Goal: Task Accomplishment & Management: Use online tool/utility

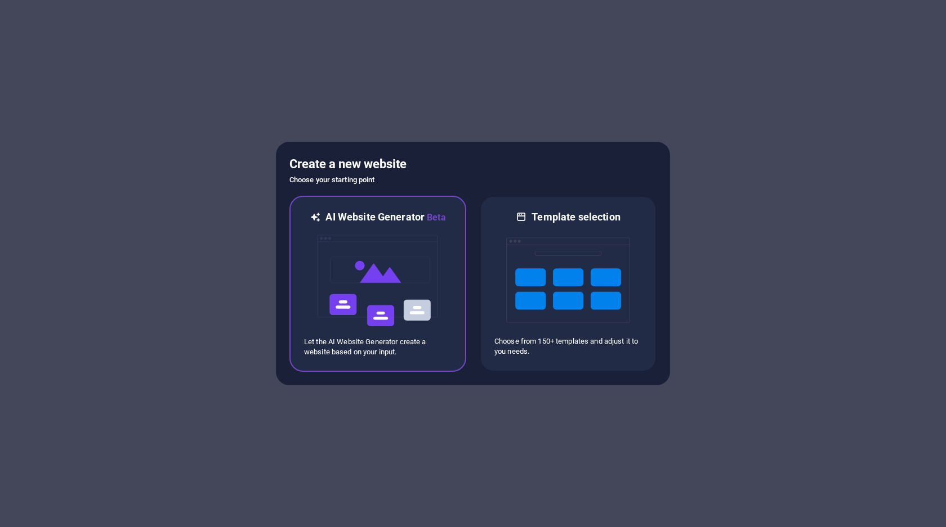
click at [365, 269] on img at bounding box center [378, 281] width 124 height 113
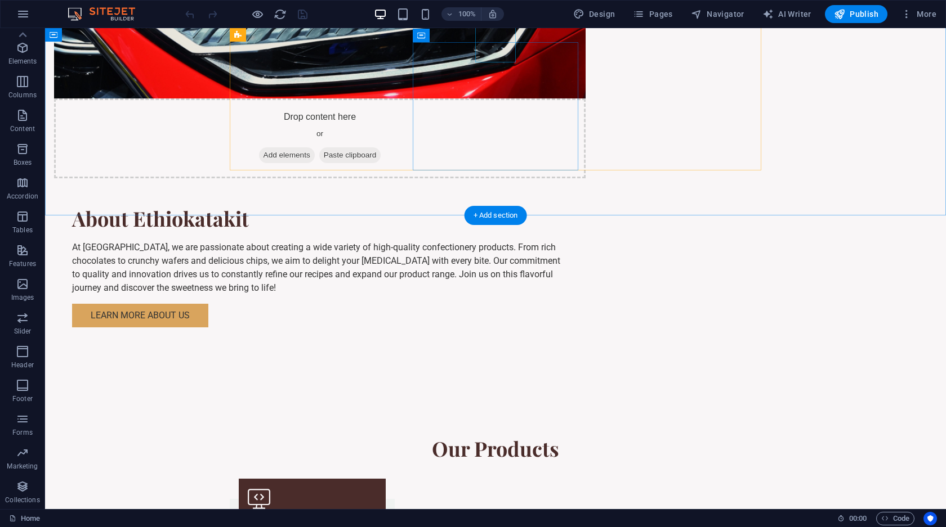
scroll to position [1128, 0]
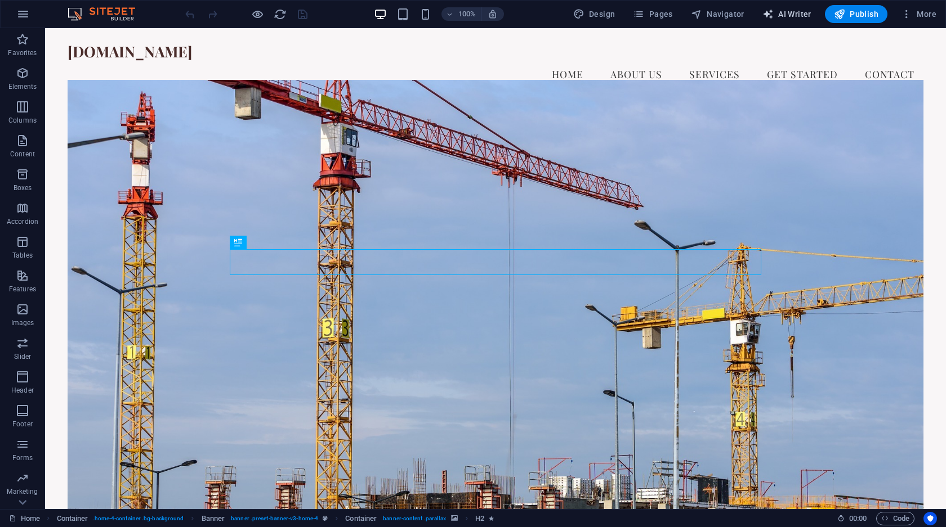
click at [787, 17] on span "AI Writer" at bounding box center [786, 13] width 49 height 11
select select "English"
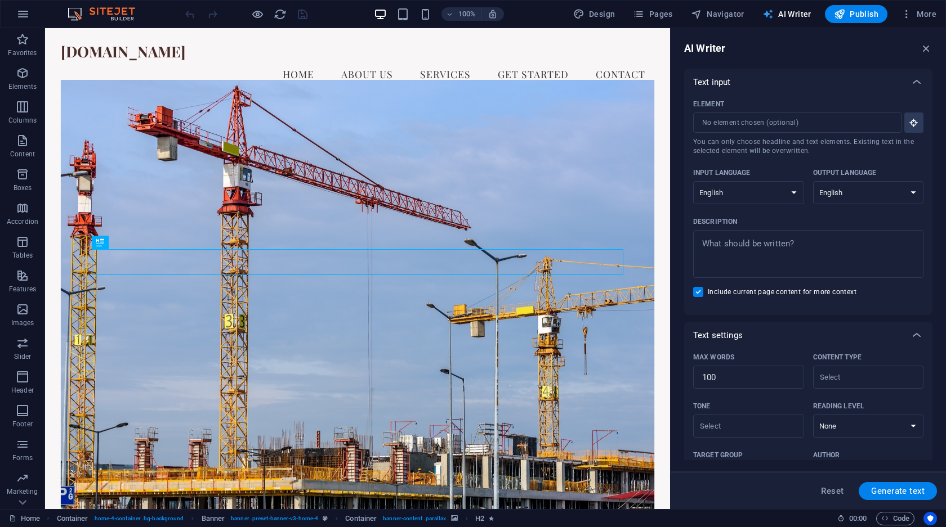
click at [787, 17] on span "AI Writer" at bounding box center [786, 13] width 49 height 11
click at [925, 48] on icon "button" at bounding box center [926, 48] width 12 height 12
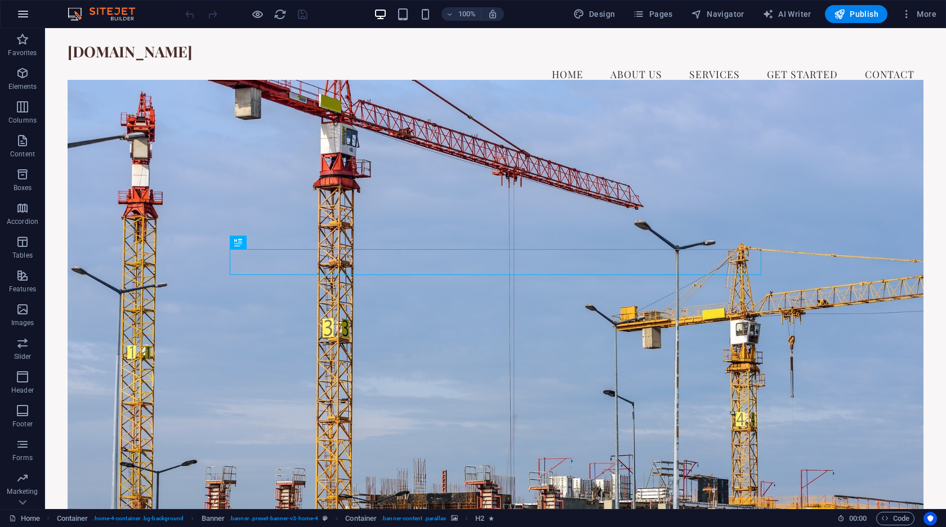
click at [23, 11] on icon "button" at bounding box center [23, 14] width 14 height 14
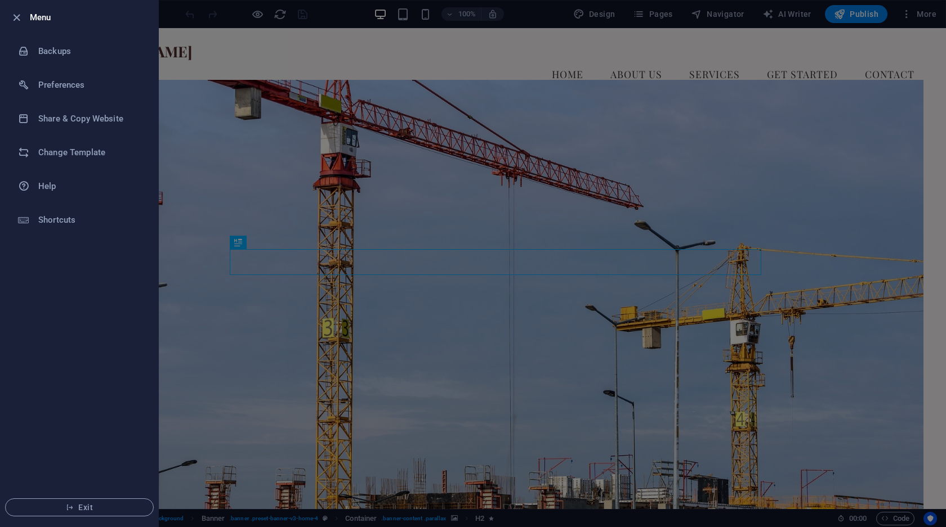
click at [408, 205] on div at bounding box center [473, 263] width 946 height 527
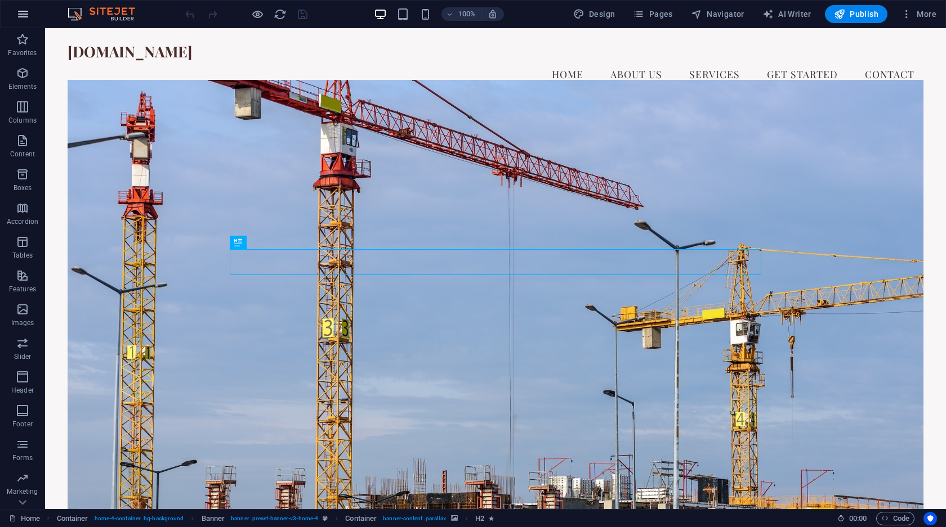
click at [15, 19] on button "button" at bounding box center [23, 14] width 27 height 27
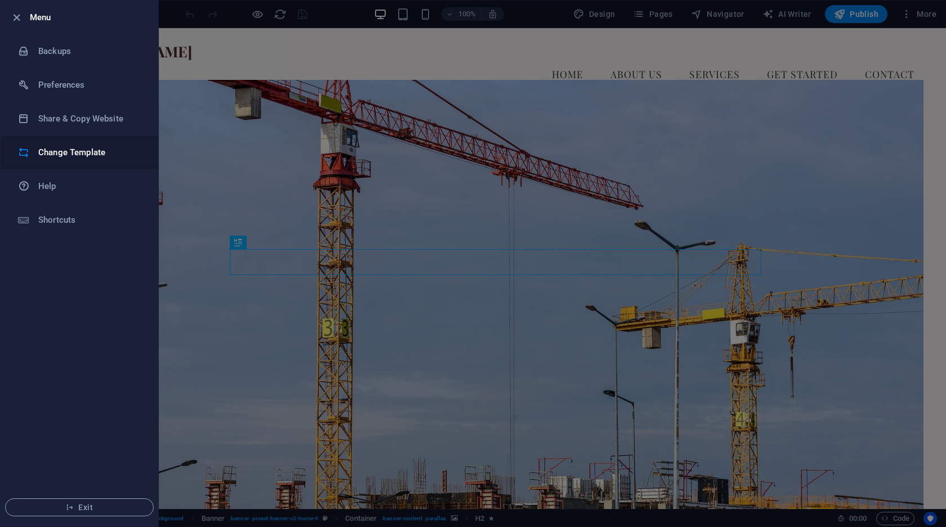
click at [67, 142] on li "Change Template" at bounding box center [80, 153] width 158 height 34
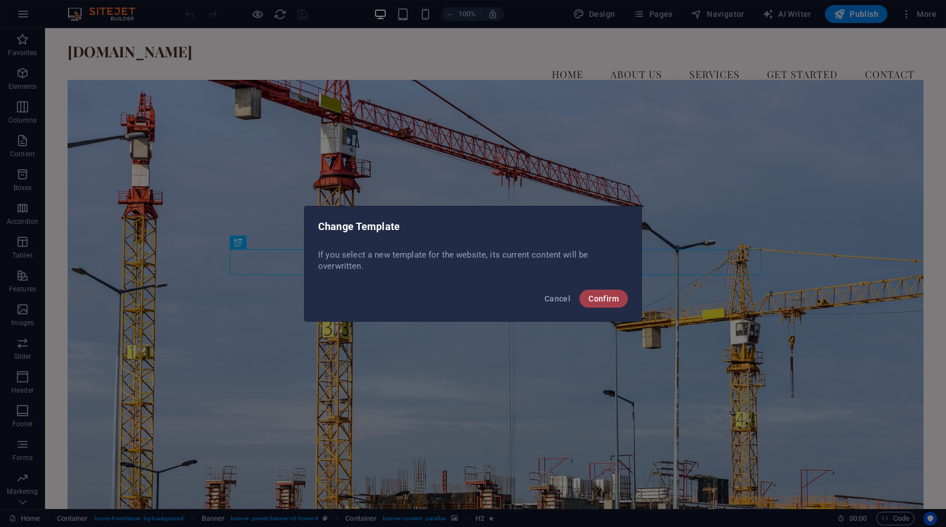
click at [600, 301] on span "Confirm" at bounding box center [603, 298] width 30 height 9
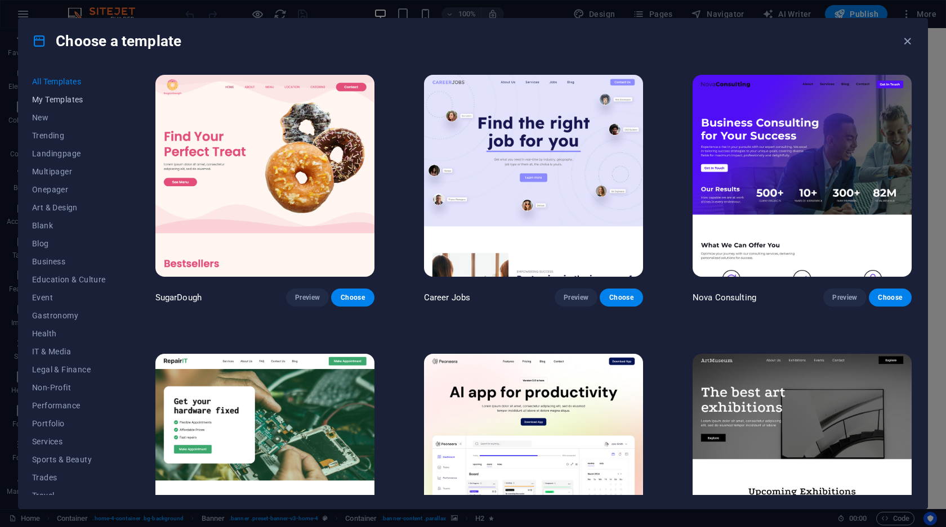
click at [44, 101] on span "My Templates" at bounding box center [69, 99] width 74 height 9
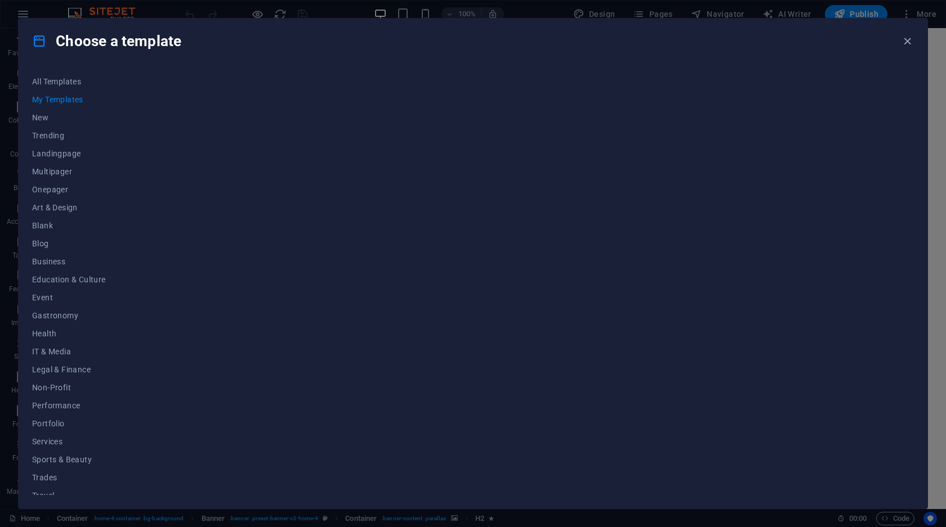
click at [47, 93] on button "My Templates" at bounding box center [69, 100] width 74 height 18
click at [45, 74] on button "All Templates" at bounding box center [69, 82] width 74 height 18
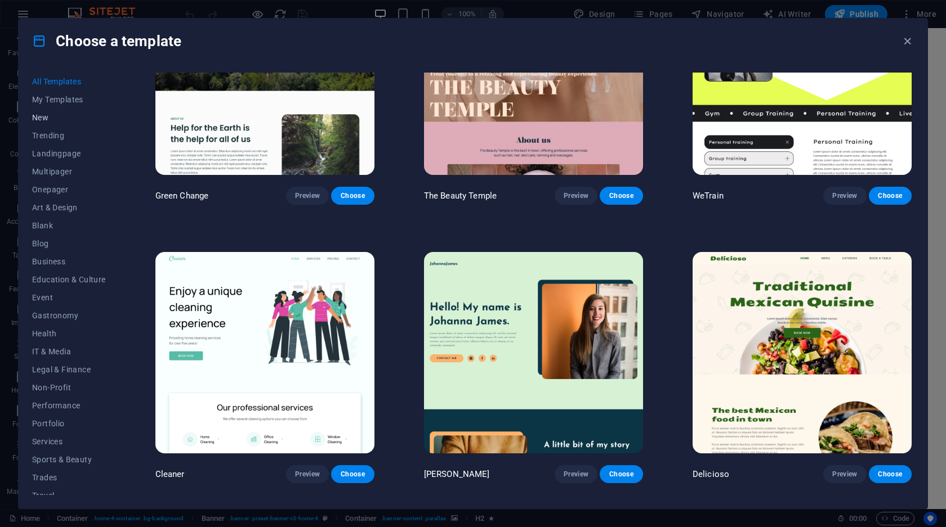
click at [56, 116] on span "New" at bounding box center [69, 117] width 74 height 9
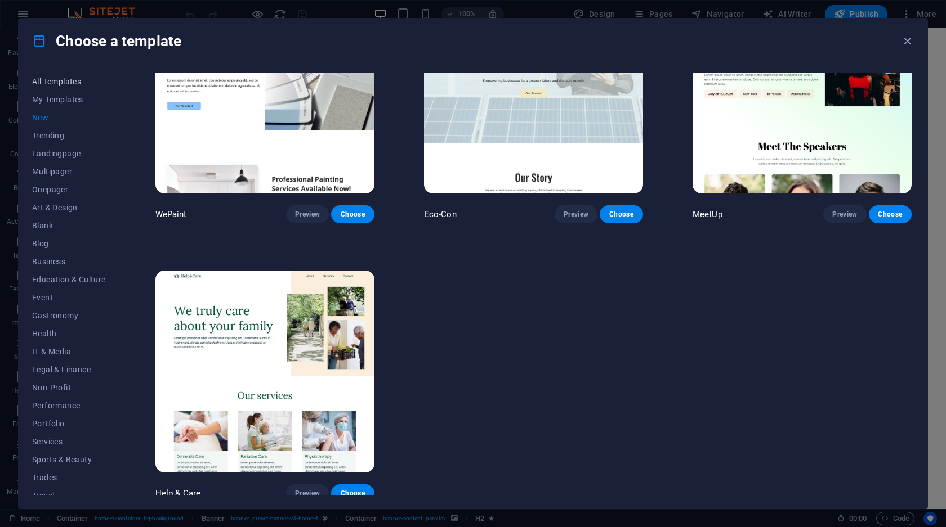
click at [59, 78] on span "All Templates" at bounding box center [69, 81] width 74 height 9
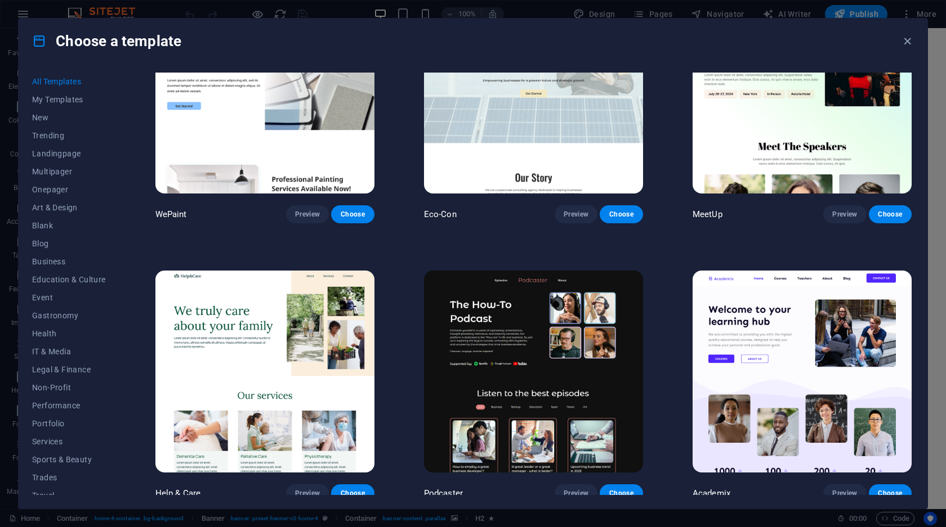
click at [44, 40] on icon at bounding box center [39, 41] width 15 height 15
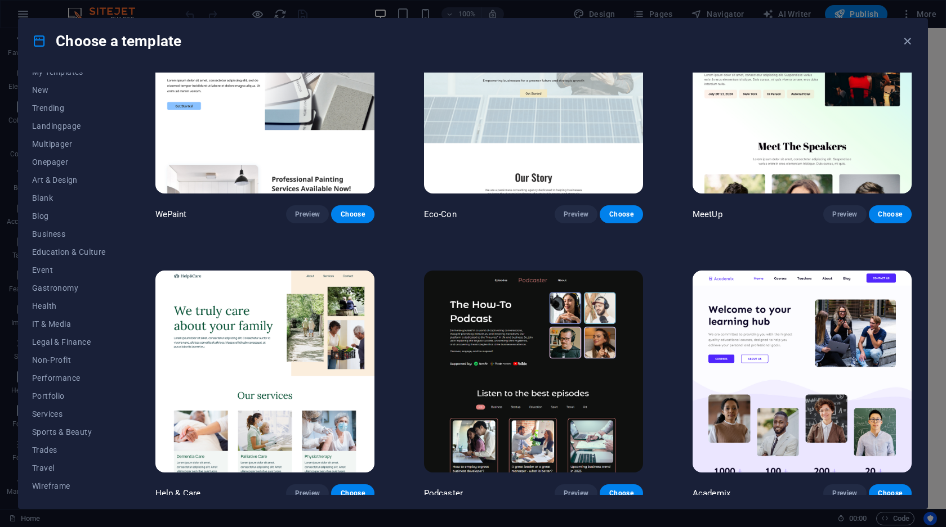
scroll to position [28, 0]
click at [62, 357] on span "Non-Profit" at bounding box center [69, 360] width 74 height 9
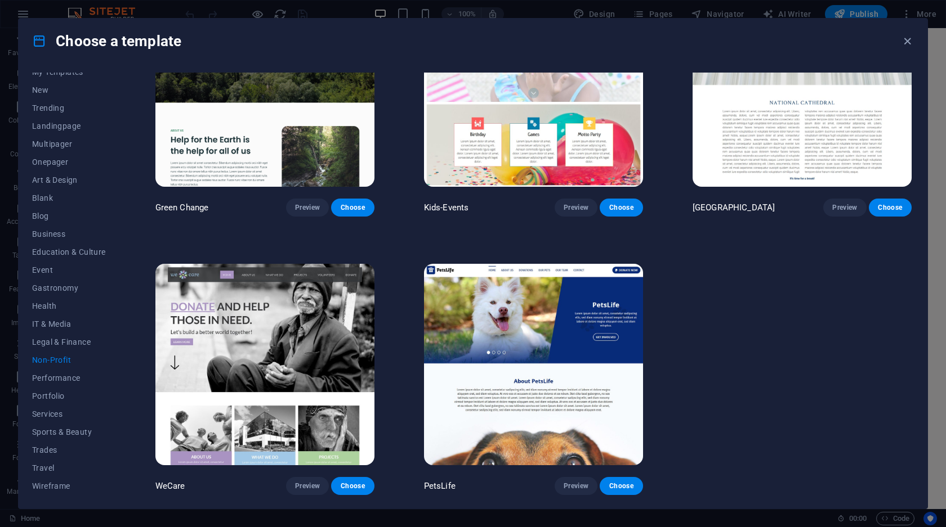
click at [62, 357] on span "Non-Profit" at bounding box center [69, 360] width 74 height 9
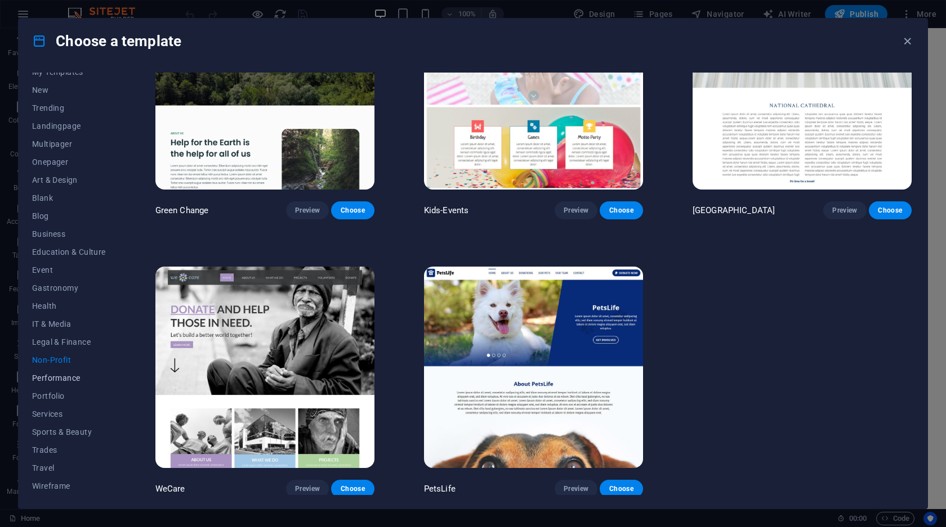
click at [64, 377] on span "Performance" at bounding box center [69, 378] width 74 height 9
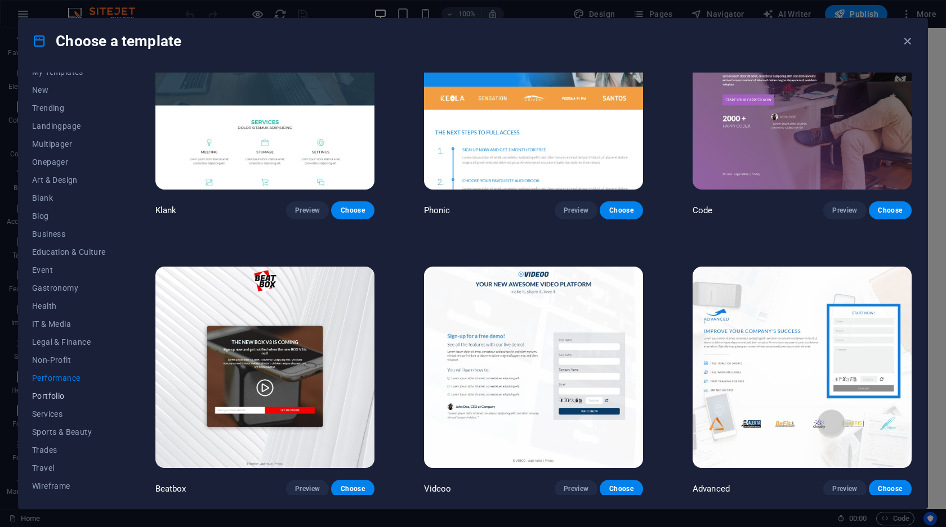
click at [64, 388] on button "Portfolio" at bounding box center [69, 396] width 74 height 18
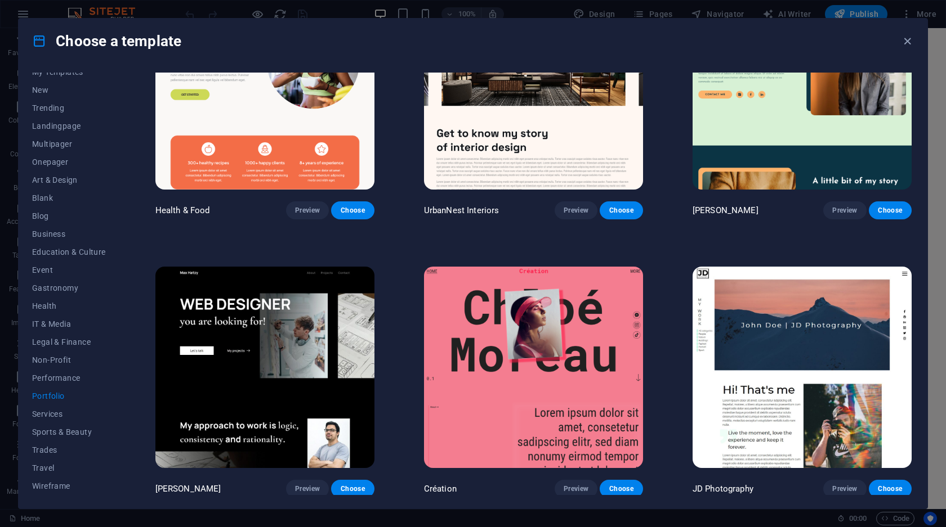
click at [64, 404] on button "Portfolio" at bounding box center [69, 396] width 74 height 18
click at [64, 476] on button "Travel" at bounding box center [69, 468] width 74 height 18
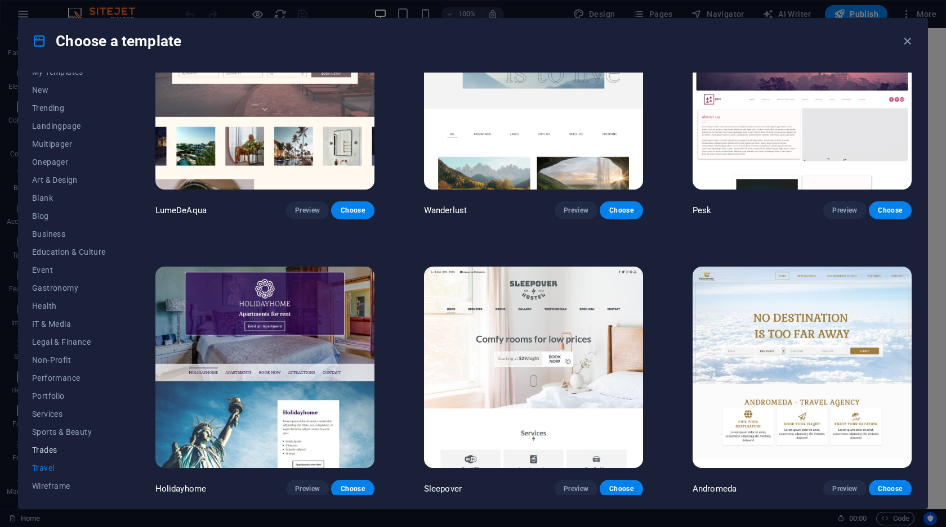
click at [46, 446] on span "Trades" at bounding box center [69, 450] width 74 height 9
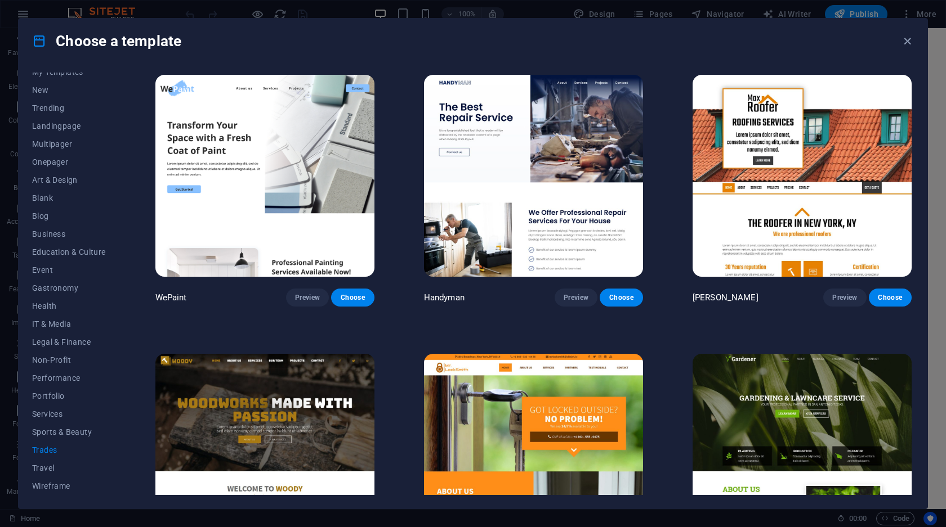
scroll to position [0, 0]
click at [902, 40] on icon "button" at bounding box center [907, 41] width 13 height 13
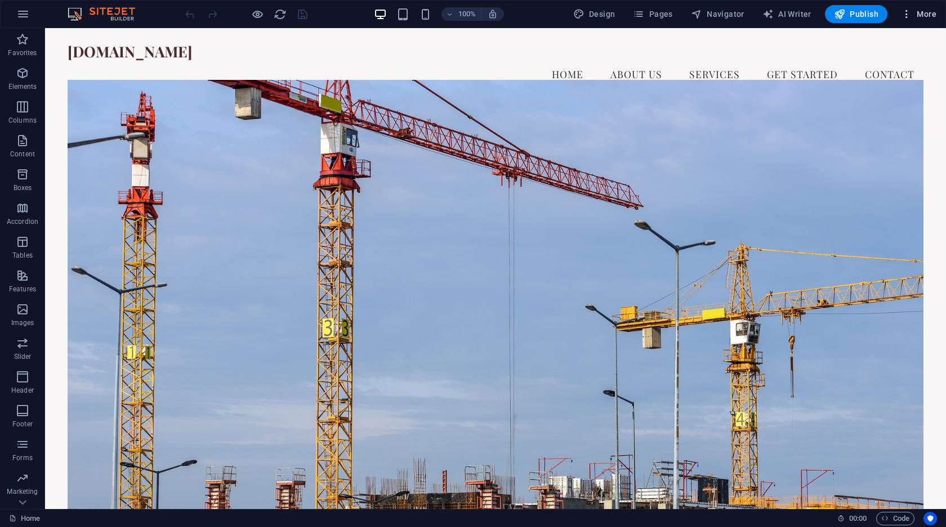
click at [910, 11] on icon "button" at bounding box center [906, 13] width 11 height 11
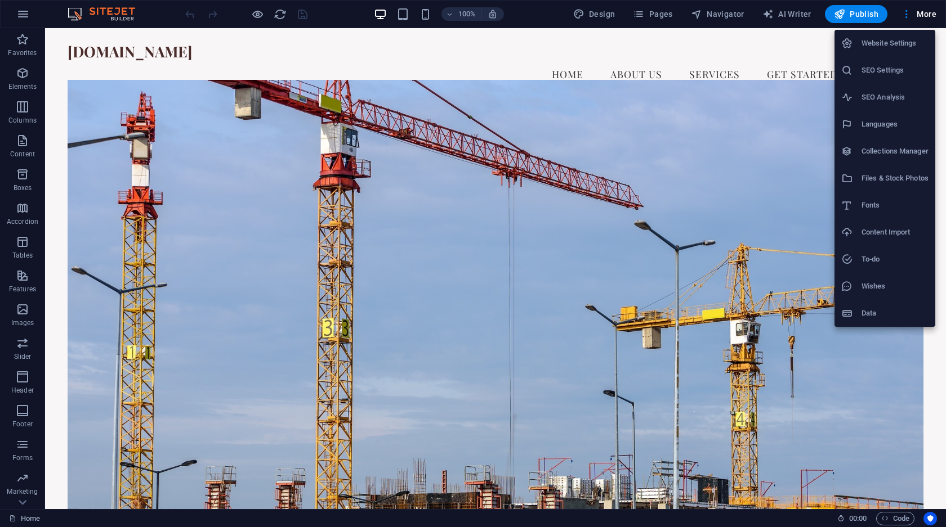
click at [114, 15] on div at bounding box center [473, 263] width 946 height 527
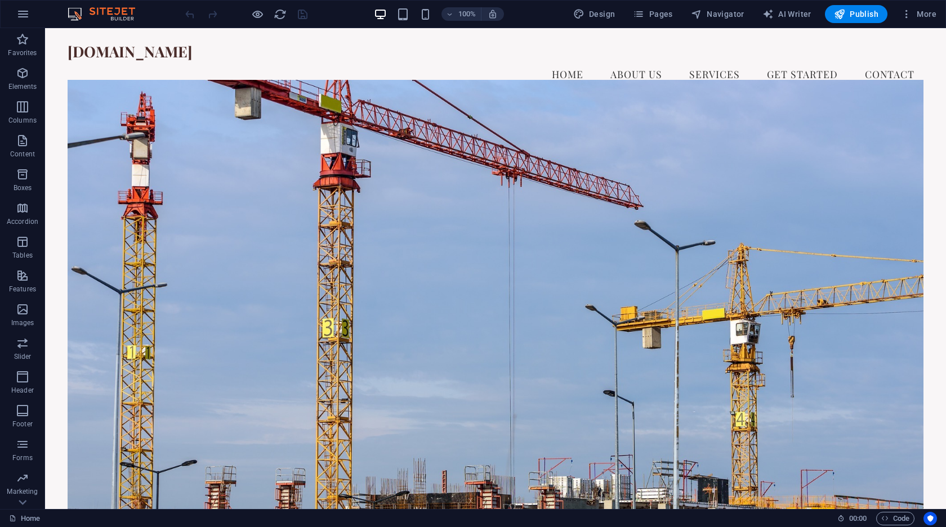
click at [77, 17] on img at bounding box center [107, 14] width 84 height 14
click at [122, 11] on img at bounding box center [107, 14] width 84 height 14
click at [25, 11] on icon "button" at bounding box center [23, 14] width 14 height 14
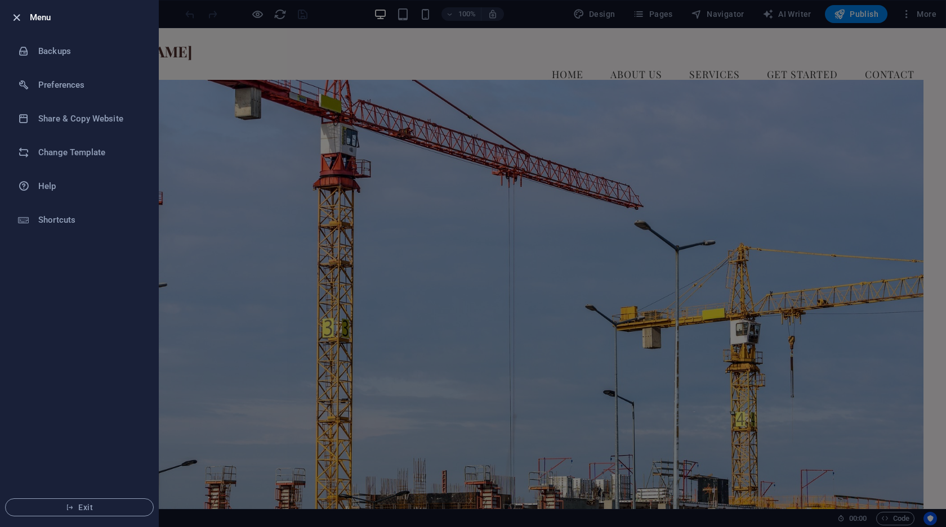
click at [21, 17] on icon "button" at bounding box center [16, 17] width 13 height 13
